Goal: Transaction & Acquisition: Book appointment/travel/reservation

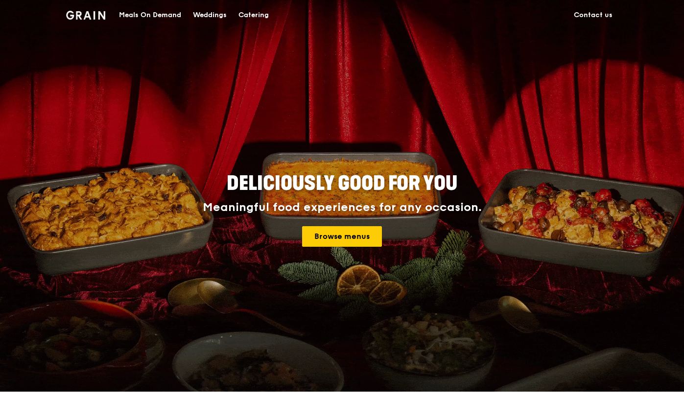
click at [255, 13] on div "Catering" at bounding box center [253, 14] width 30 height 29
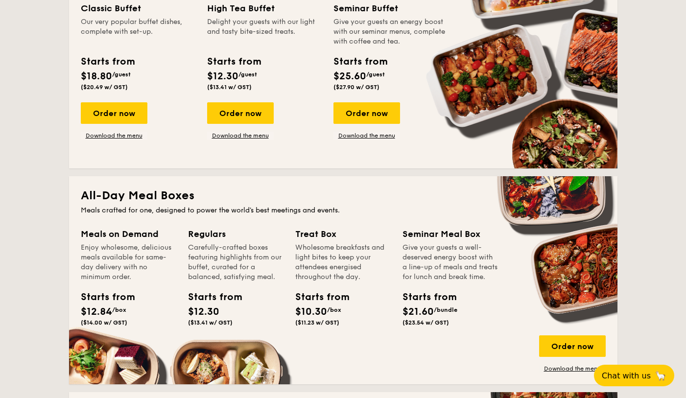
scroll to position [484, 0]
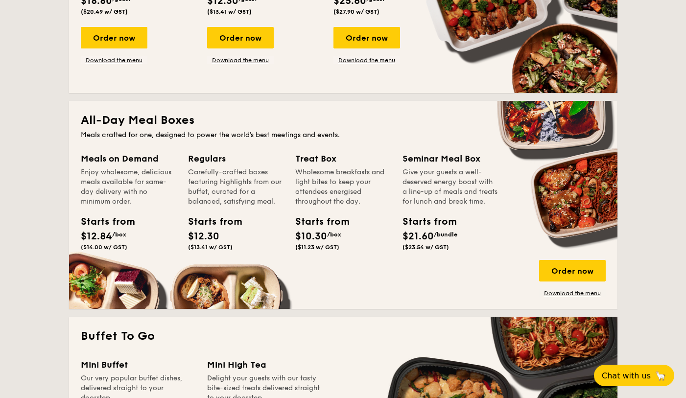
scroll to position [573, 0]
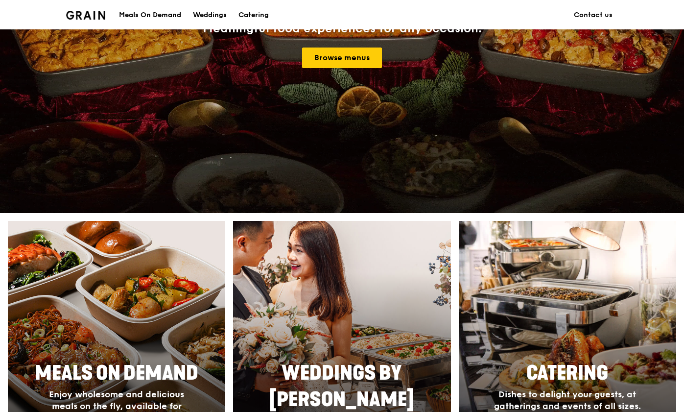
scroll to position [201, 0]
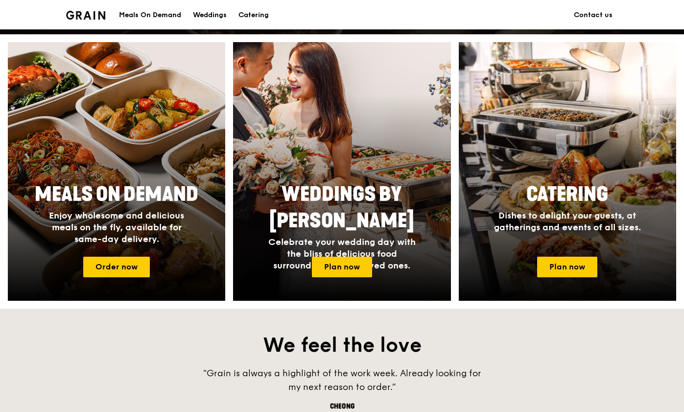
scroll to position [379, 0]
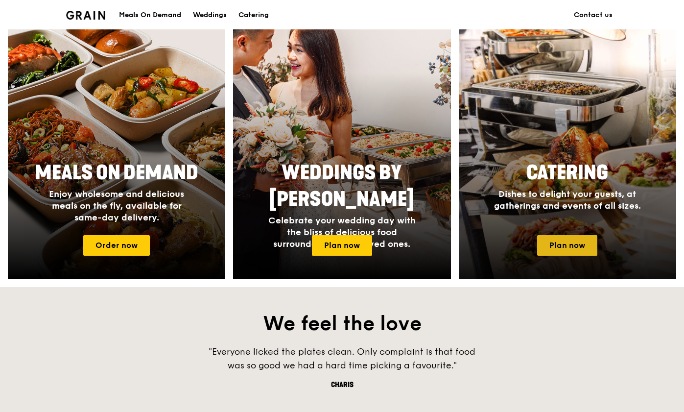
click at [586, 243] on link "Plan now" at bounding box center [567, 245] width 60 height 21
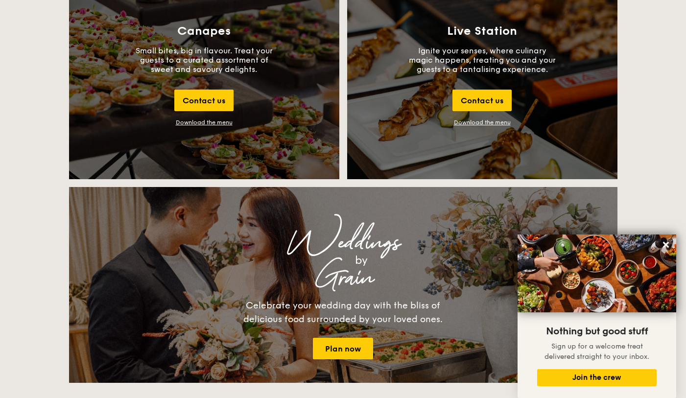
scroll to position [1144, 0]
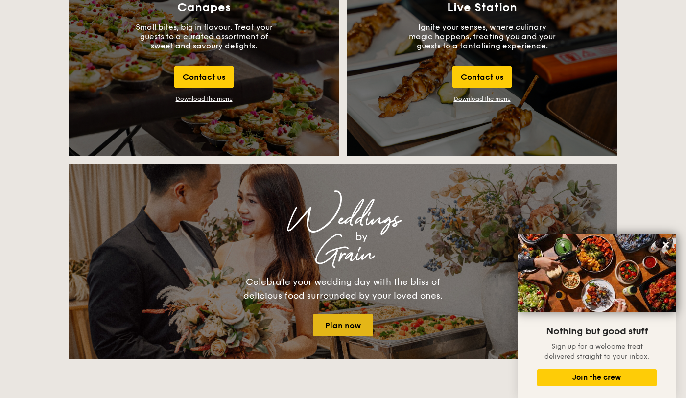
click at [346, 331] on link "Plan now" at bounding box center [343, 325] width 60 height 22
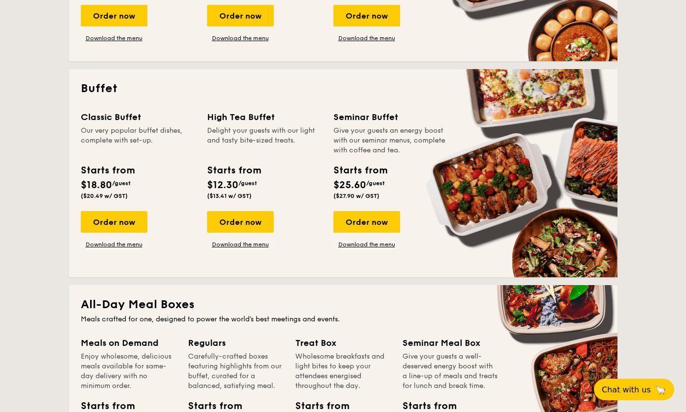
scroll to position [392, 0]
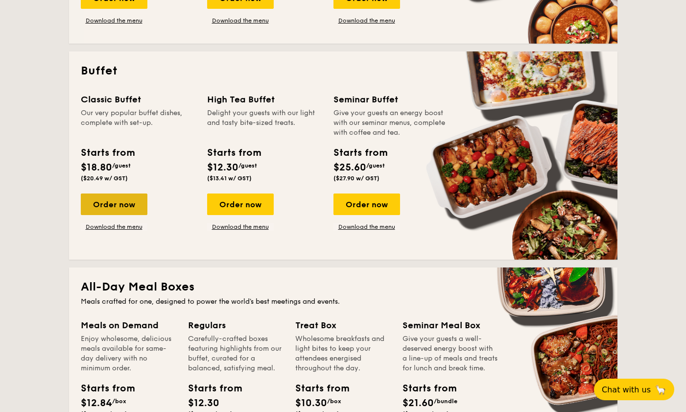
click at [117, 198] on div "Order now" at bounding box center [114, 204] width 67 height 22
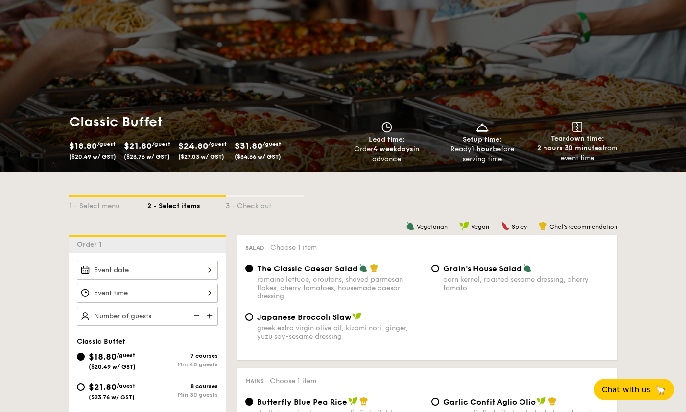
scroll to position [61, 0]
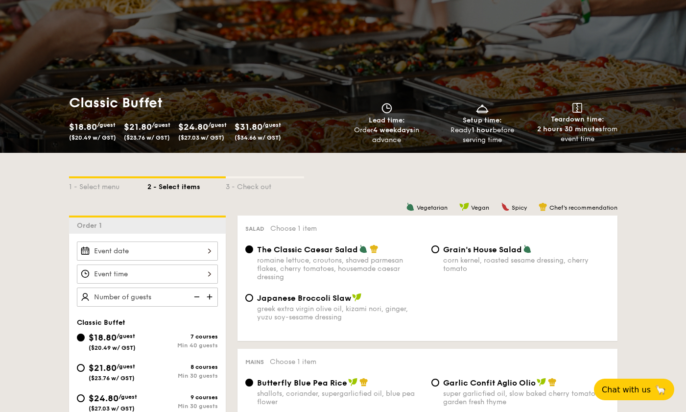
click at [147, 254] on div at bounding box center [147, 250] width 141 height 19
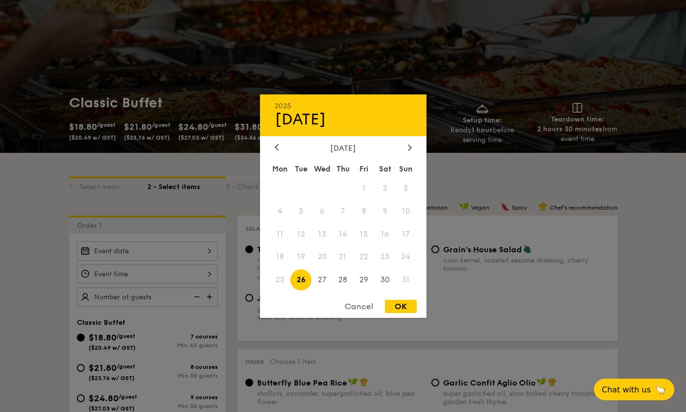
click at [405, 279] on span "31" at bounding box center [405, 279] width 21 height 21
click at [279, 275] on span "25" at bounding box center [280, 279] width 21 height 21
click at [306, 255] on span "19" at bounding box center [300, 256] width 21 height 21
click at [325, 257] on span "20" at bounding box center [321, 256] width 21 height 21
click at [365, 305] on div "Cancel" at bounding box center [359, 305] width 48 height 13
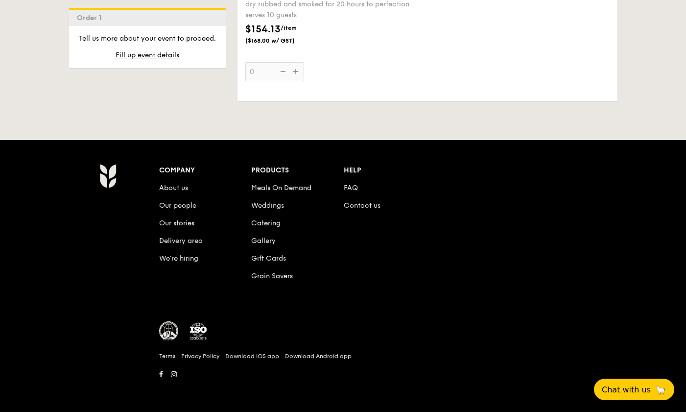
scroll to position [1333, 0]
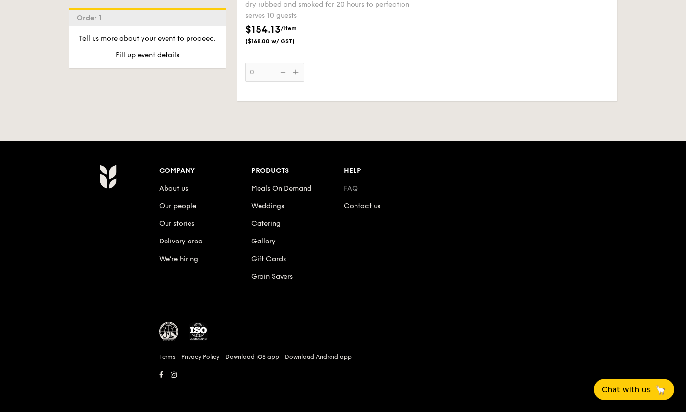
click at [351, 191] on link "FAQ" at bounding box center [351, 188] width 14 height 8
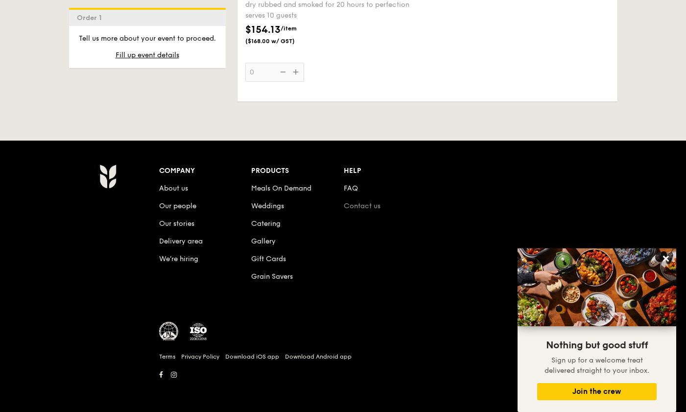
click at [358, 205] on link "Contact us" at bounding box center [362, 206] width 37 height 8
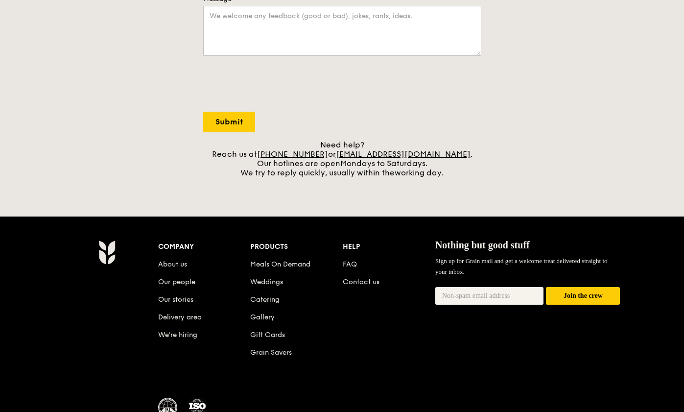
scroll to position [300, 0]
click at [265, 299] on link "Catering" at bounding box center [264, 299] width 29 height 8
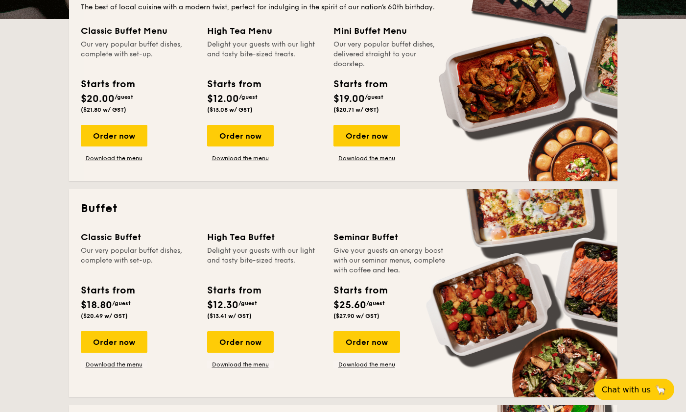
scroll to position [255, 0]
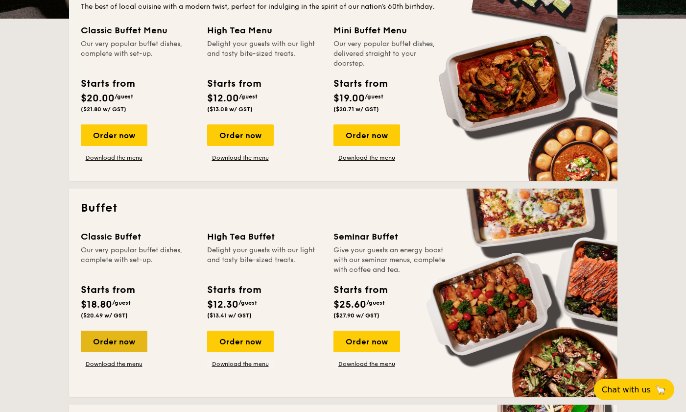
click at [129, 341] on div "Order now" at bounding box center [114, 341] width 67 height 22
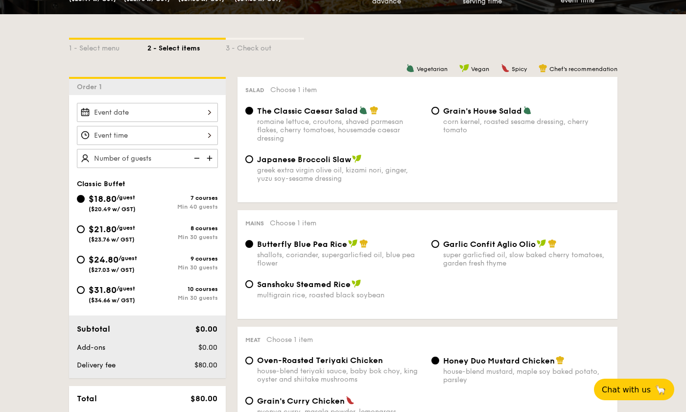
scroll to position [198, 0]
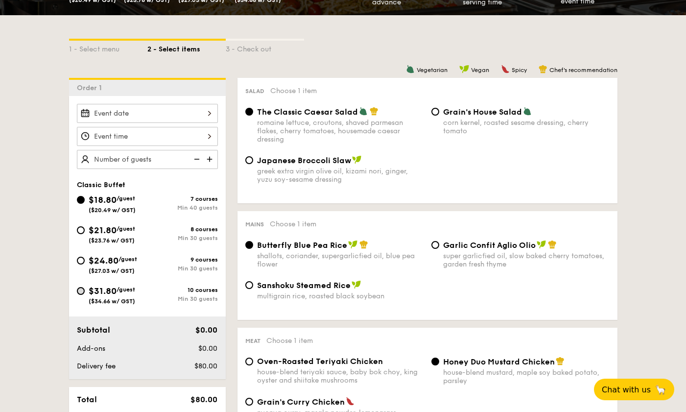
click at [83, 289] on input "$31.80 /guest ($34.66 w/ GST) 10 courses Min 30 guests" at bounding box center [81, 291] width 8 height 8
radio input "true"
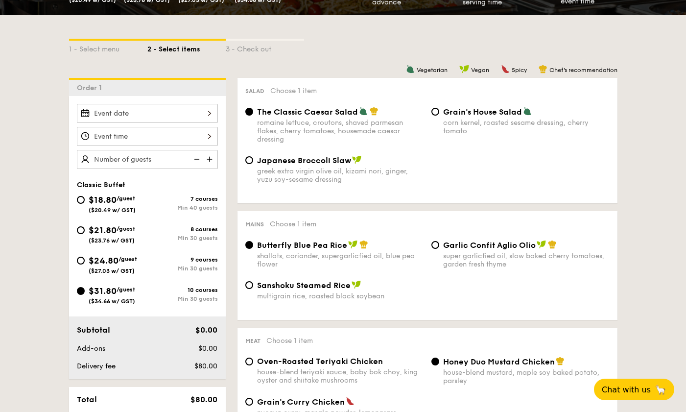
radio input "true"
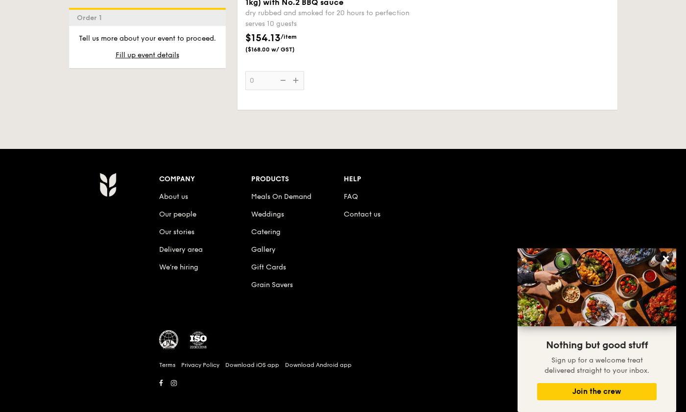
scroll to position [2703, 0]
click at [354, 193] on link "FAQ" at bounding box center [351, 197] width 14 height 8
